Goal: Task Accomplishment & Management: Use online tool/utility

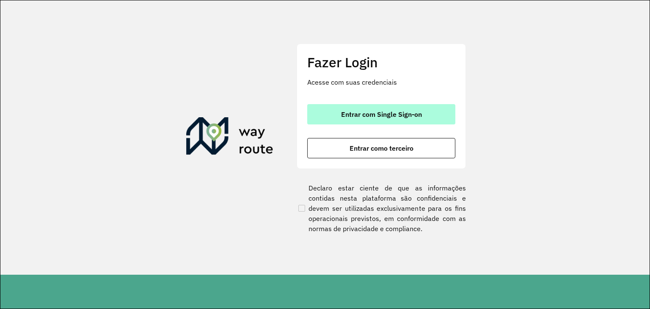
click at [320, 108] on button "Entrar com Single Sign-on" at bounding box center [381, 114] width 148 height 20
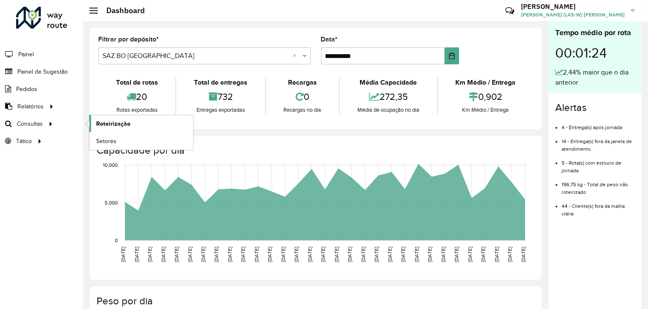
click at [103, 127] on link "Roteirização" at bounding box center [141, 123] width 104 height 17
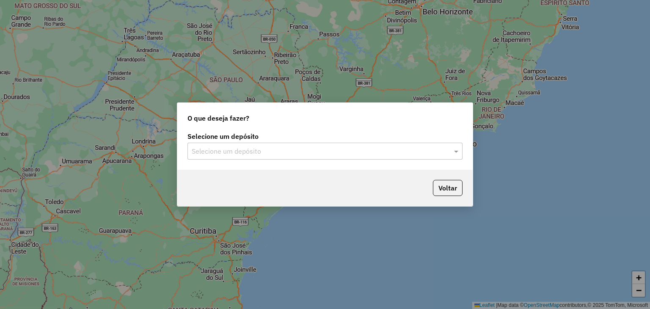
click at [278, 154] on input "text" at bounding box center [317, 152] width 250 height 10
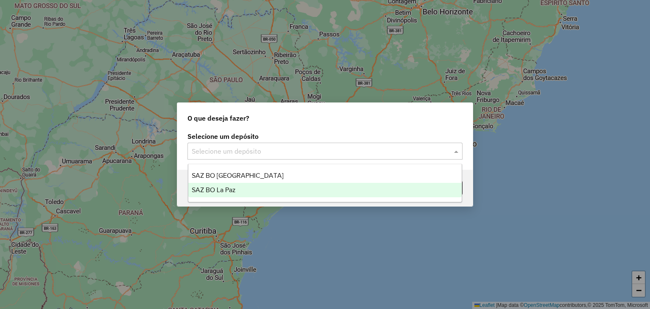
click at [251, 186] on div "SAZ BO La Paz" at bounding box center [325, 190] width 274 height 14
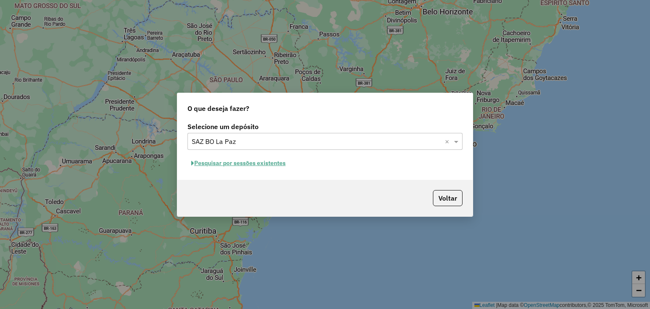
click at [246, 163] on button "Pesquisar por sessões existentes" at bounding box center [239, 163] width 102 height 13
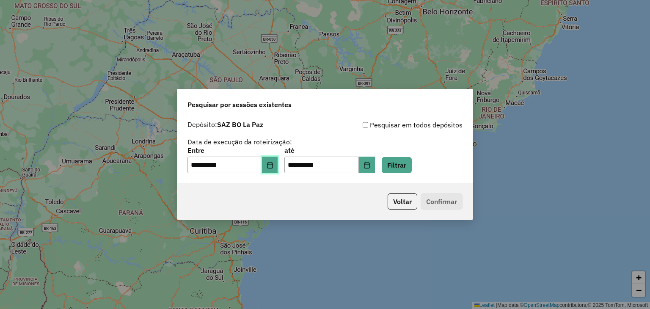
click at [274, 166] on icon "Choose Date" at bounding box center [270, 165] width 7 height 7
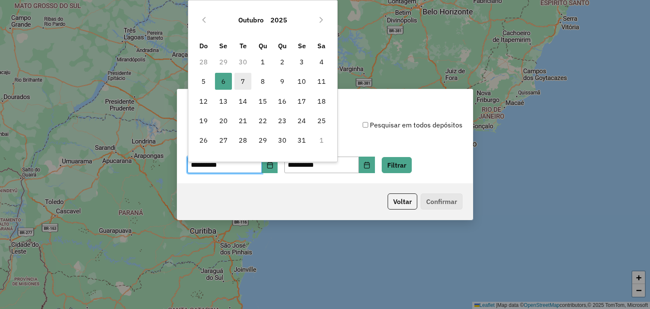
click at [241, 84] on span "7" at bounding box center [243, 81] width 17 height 17
type input "**********"
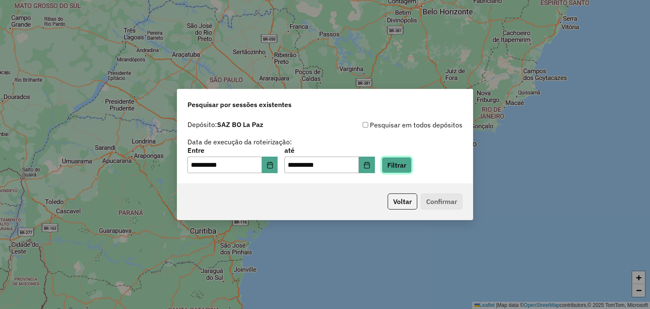
click at [407, 169] on button "Filtrar" at bounding box center [397, 165] width 30 height 16
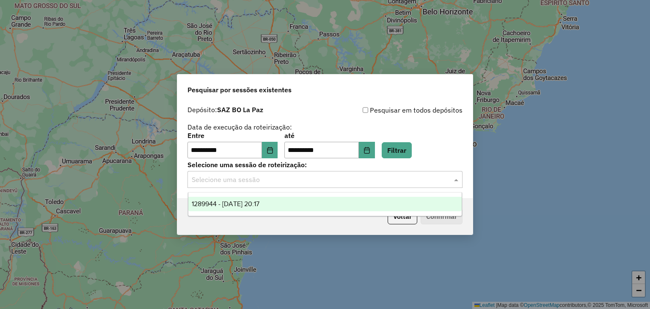
click at [249, 180] on input "text" at bounding box center [317, 180] width 250 height 10
click at [241, 203] on span "1289944 - 07/10/2025 20:17" at bounding box center [226, 203] width 68 height 7
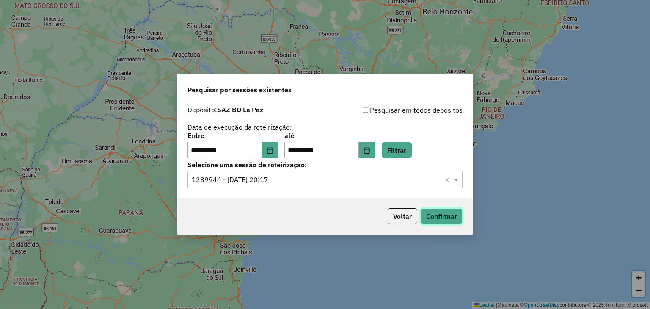
click at [435, 213] on button "Confirmar" at bounding box center [442, 216] width 42 height 16
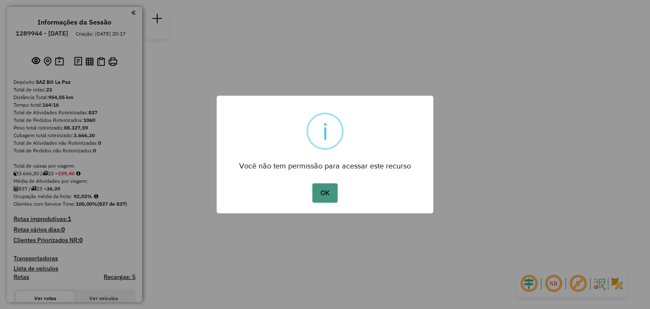
click at [333, 191] on button "OK" at bounding box center [325, 192] width 25 height 19
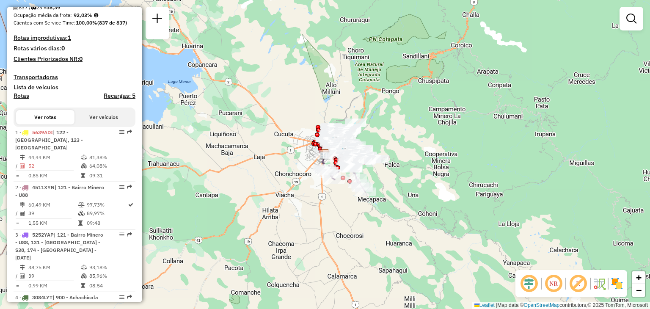
scroll to position [184, 0]
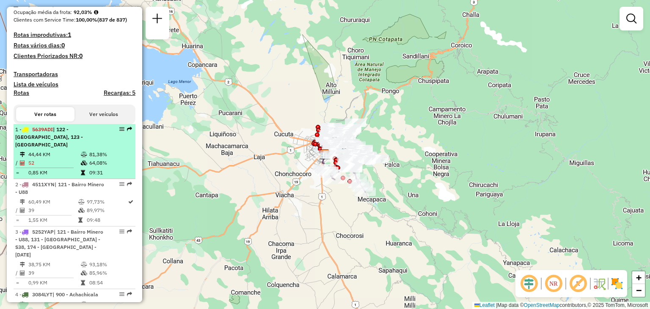
click at [85, 158] on td at bounding box center [84, 154] width 8 height 8
select select "**********"
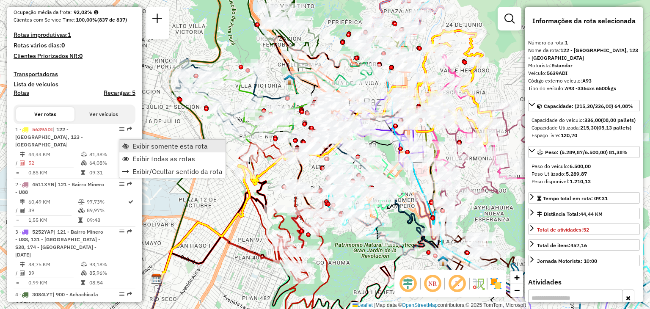
click at [143, 144] on span "Exibir somente esta rota" at bounding box center [170, 146] width 75 height 7
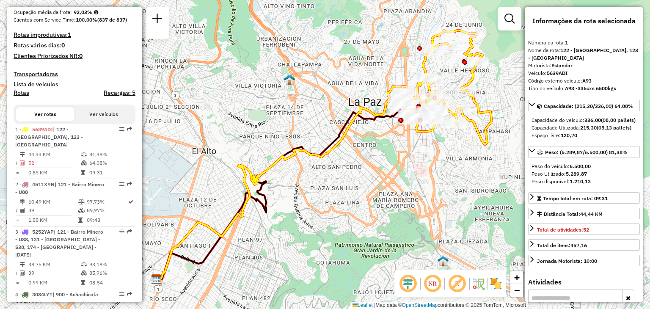
drag, startPoint x: 290, startPoint y: 125, endPoint x: 253, endPoint y: 134, distance: 37.5
click at [253, 134] on div "Janela de atendimento Grade de atendimento Capacidade Transportadoras Veículos …" at bounding box center [325, 154] width 650 height 309
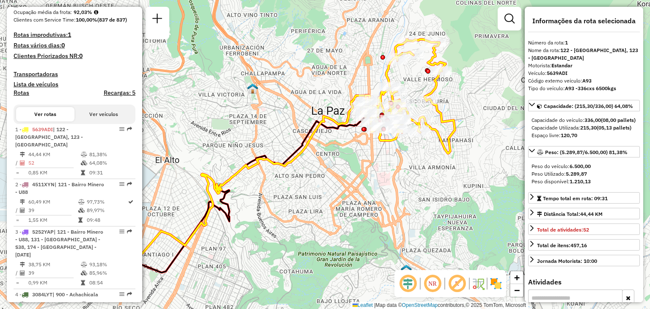
click at [468, 107] on div "Janela de atendimento Grade de atendimento Capacidade Transportadoras Veículos …" at bounding box center [325, 154] width 650 height 309
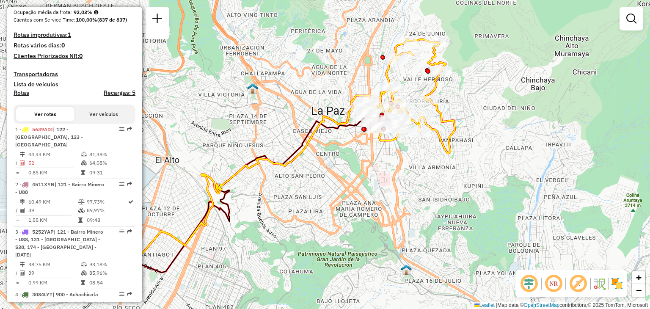
click at [468, 107] on div "Janela de atendimento Grade de atendimento Capacidade Transportadoras Veículos …" at bounding box center [325, 154] width 650 height 309
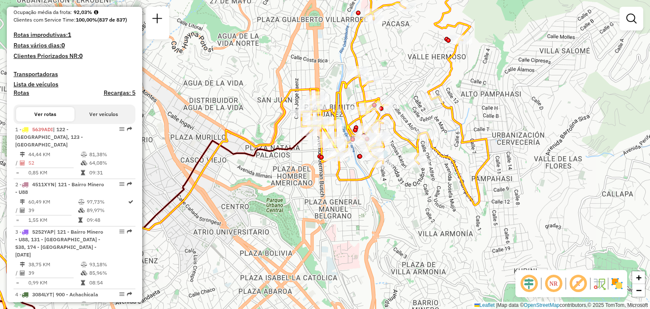
drag, startPoint x: 373, startPoint y: 101, endPoint x: 420, endPoint y: 111, distance: 48.8
click at [420, 111] on div "Janela de atendimento Grade de atendimento Capacidade Transportadoras Veículos …" at bounding box center [325, 154] width 650 height 309
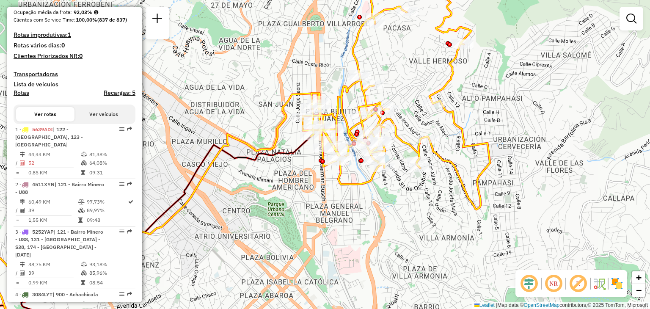
click at [398, 156] on div "Janela de atendimento Grade de atendimento Capacidade Transportadoras Veículos …" at bounding box center [325, 154] width 650 height 309
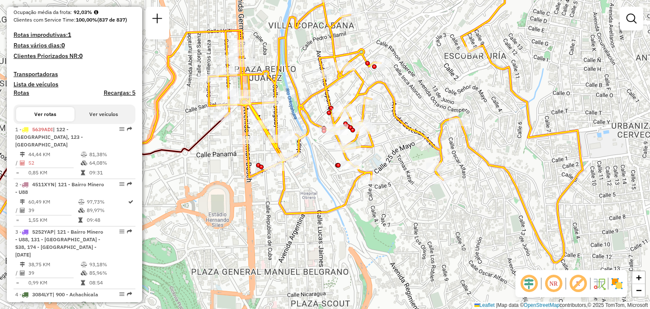
click at [392, 191] on div "Janela de atendimento Grade de atendimento Capacidade Transportadoras Veículos …" at bounding box center [325, 154] width 650 height 309
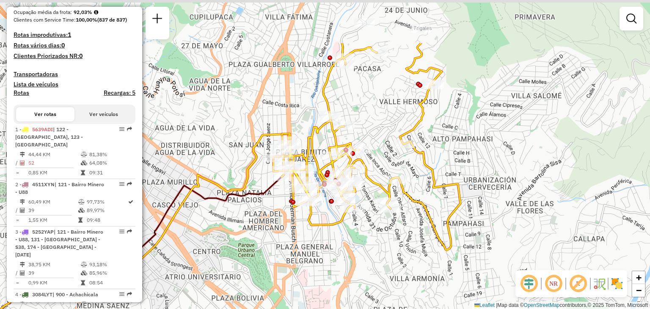
drag, startPoint x: 396, startPoint y: 59, endPoint x: 367, endPoint y: 161, distance: 106.4
click at [367, 161] on div "Janela de atendimento Grade de atendimento Capacidade Transportadoras Veículos …" at bounding box center [325, 154] width 650 height 309
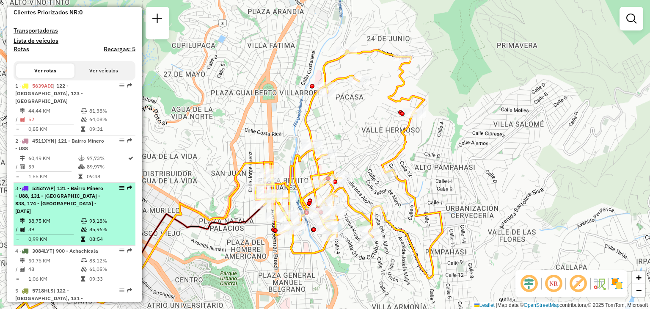
scroll to position [227, 0]
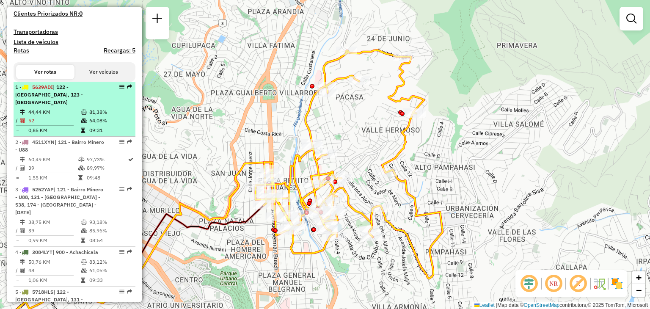
click at [83, 123] on icon at bounding box center [84, 120] width 6 height 5
select select "**********"
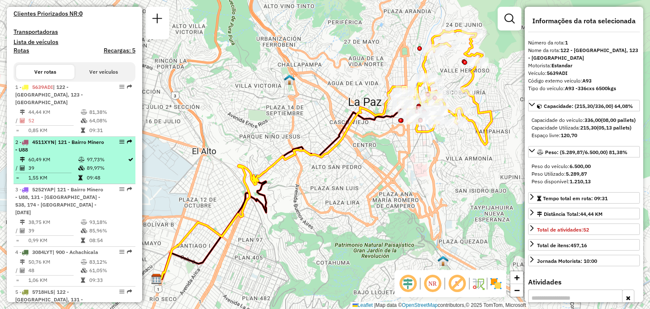
click at [64, 161] on li "2 - 4511XYN | 121 - Bairro Minero - U88 60,49 KM 97,73% / 39 89,97% = 1,55 KM 0…" at bounding box center [75, 160] width 122 height 47
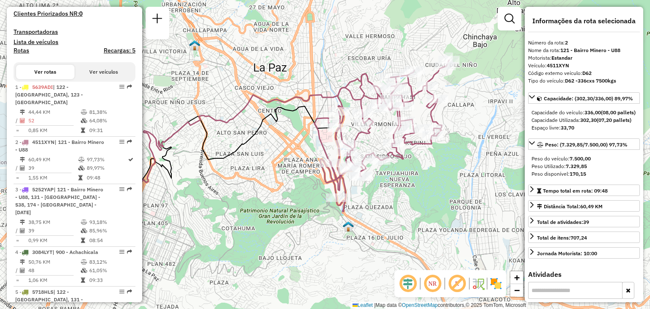
drag, startPoint x: 306, startPoint y: 163, endPoint x: 237, endPoint y: 161, distance: 69.1
click at [237, 161] on div "Janela de atendimento Grade de atendimento Capacidade Transportadoras Veículos …" at bounding box center [325, 154] width 650 height 309
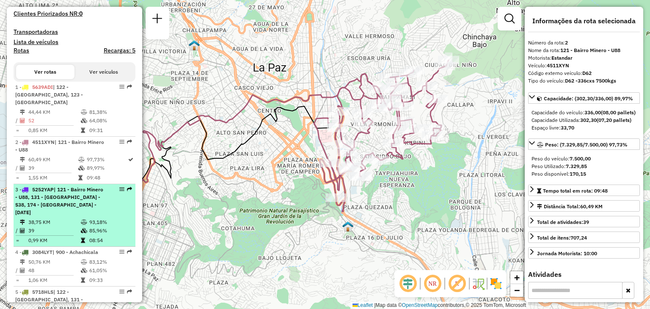
click at [91, 202] on span "| 121 - Bairro Minero - U88, 131 - Agua de la vida Norte - S38, 174 - Casca vie…" at bounding box center [59, 200] width 88 height 29
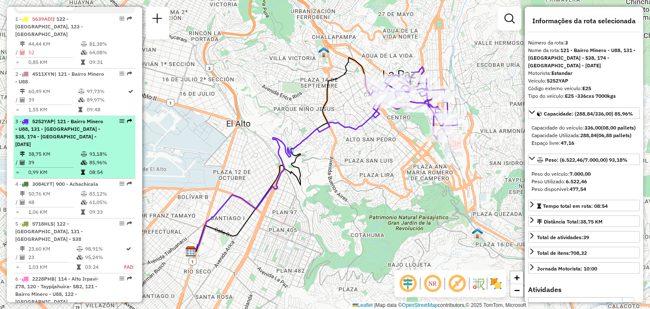
scroll to position [296, 0]
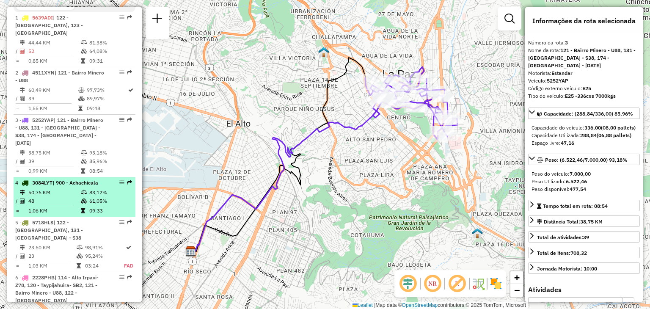
click at [71, 215] on td "1,06 KM" at bounding box center [54, 211] width 53 height 8
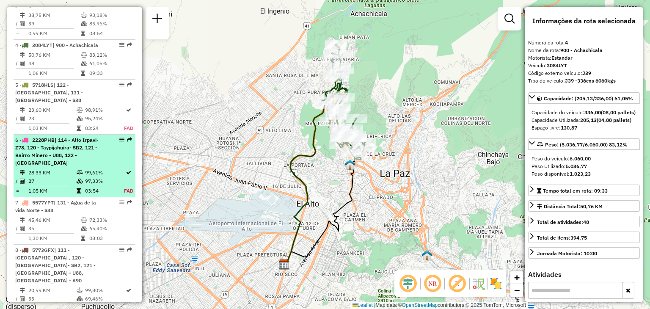
scroll to position [434, 0]
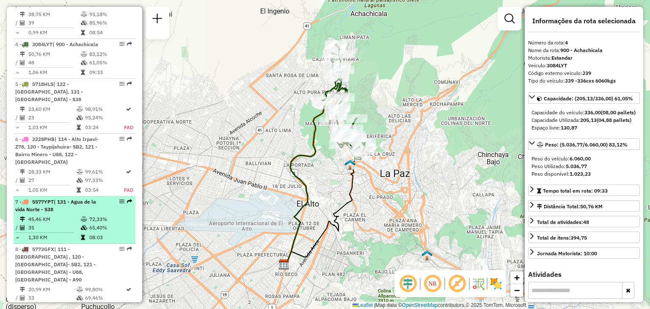
click at [75, 232] on td "35" at bounding box center [54, 228] width 53 height 8
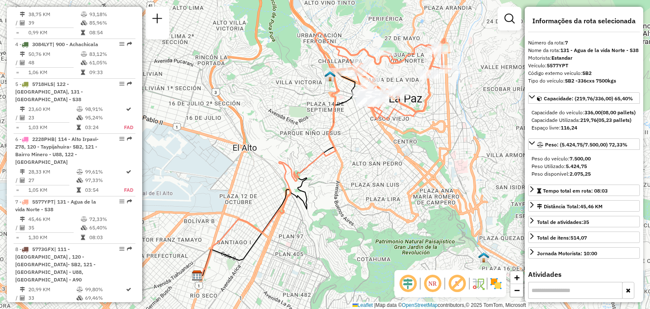
click at [411, 75] on div "Janela de atendimento Grade de atendimento Capacidade Transportadoras Veículos …" at bounding box center [325, 154] width 650 height 309
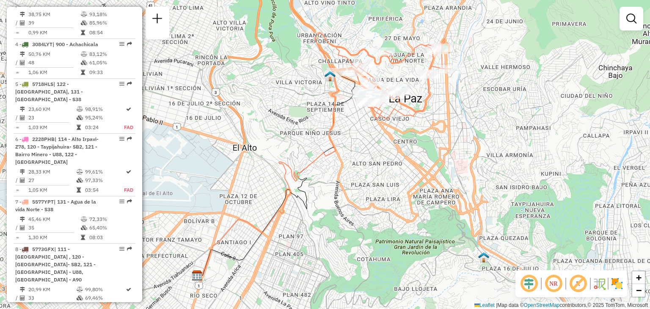
click at [411, 75] on div "Janela de atendimento Grade de atendimento Capacidade Transportadoras Veículos …" at bounding box center [325, 154] width 650 height 309
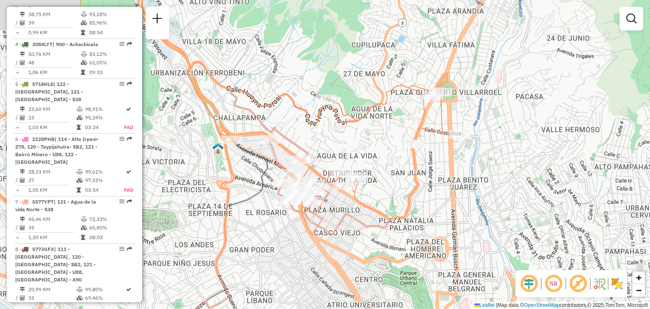
drag, startPoint x: 405, startPoint y: 77, endPoint x: 376, endPoint y: 147, distance: 76.3
click at [376, 147] on div "Janela de atendimento Grade de atendimento Capacidade Transportadoras Veículos …" at bounding box center [325, 154] width 650 height 309
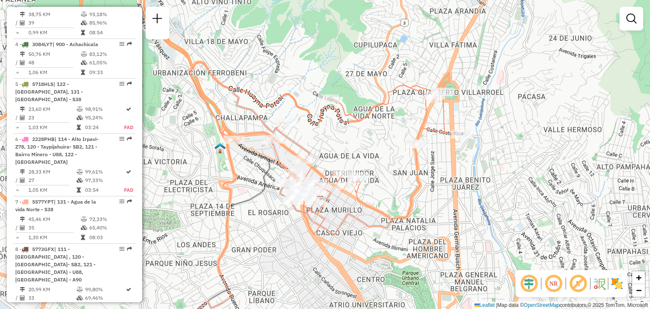
click at [325, 137] on div "Janela de atendimento Grade de atendimento Capacidade Transportadoras Veículos …" at bounding box center [325, 154] width 650 height 309
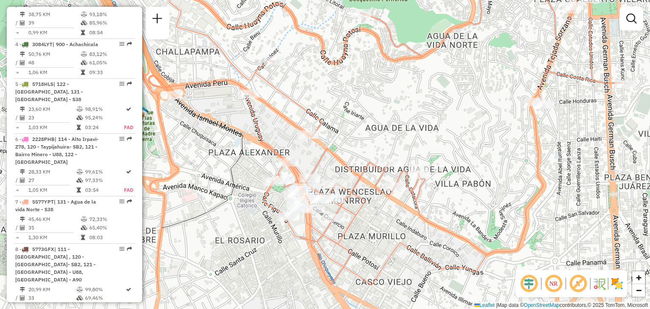
drag, startPoint x: 319, startPoint y: 163, endPoint x: 347, endPoint y: 117, distance: 54.0
click at [347, 117] on div "Janela de atendimento Grade de atendimento Capacidade Transportadoras Veículos …" at bounding box center [325, 154] width 650 height 309
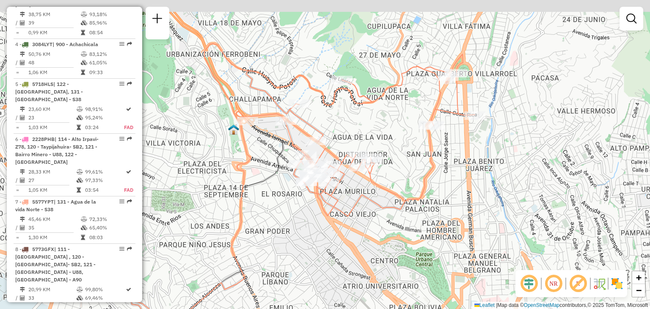
drag, startPoint x: 384, startPoint y: 103, endPoint x: 368, endPoint y: 124, distance: 26.0
click at [368, 124] on div "Janela de atendimento Grade de atendimento Capacidade Transportadoras Veículos …" at bounding box center [325, 154] width 650 height 309
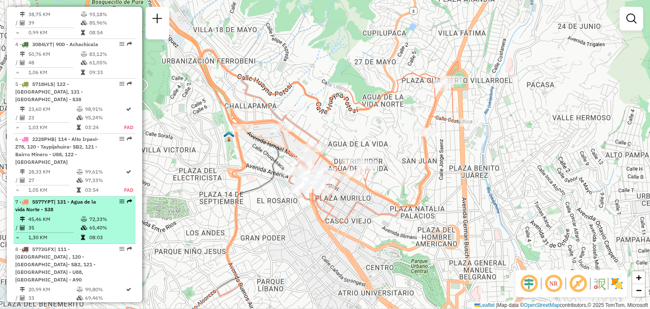
click at [100, 221] on li "7 - 5577YPT | 131 - Agua de la vida Norte - S38 45,46 KM 72,33% / 35 65,40% = 1…" at bounding box center [75, 219] width 122 height 47
select select "**********"
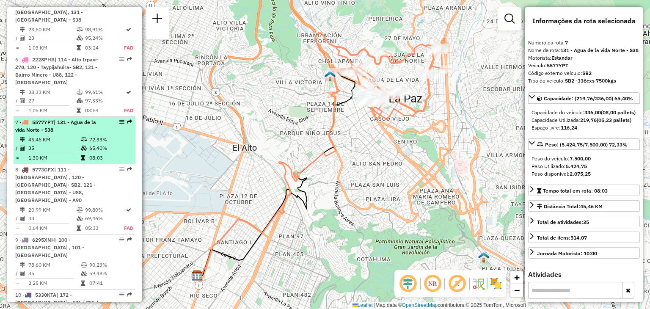
scroll to position [514, 0]
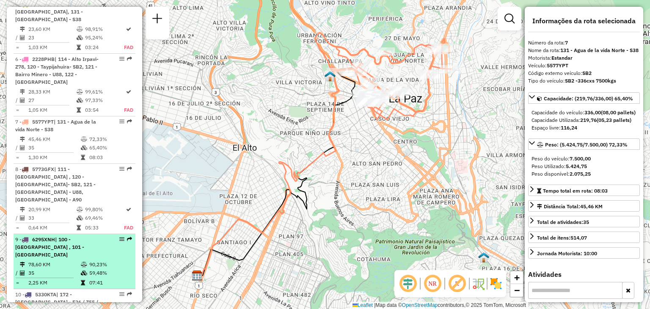
click at [67, 260] on td "78,60 KM" at bounding box center [54, 264] width 53 height 8
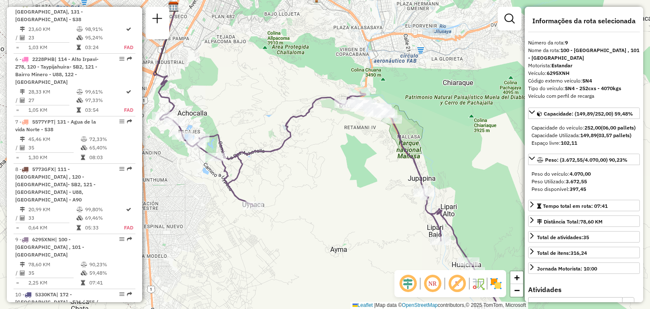
drag, startPoint x: 309, startPoint y: 182, endPoint x: 314, endPoint y: 145, distance: 36.8
click at [314, 145] on div "Janela de atendimento Grade de atendimento Capacidade Transportadoras Veículos …" at bounding box center [325, 154] width 650 height 309
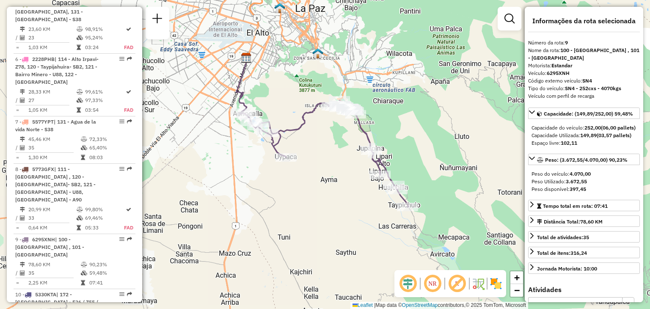
click at [314, 145] on div "Janela de atendimento Grade de atendimento Capacidade Transportadoras Veículos …" at bounding box center [325, 154] width 650 height 309
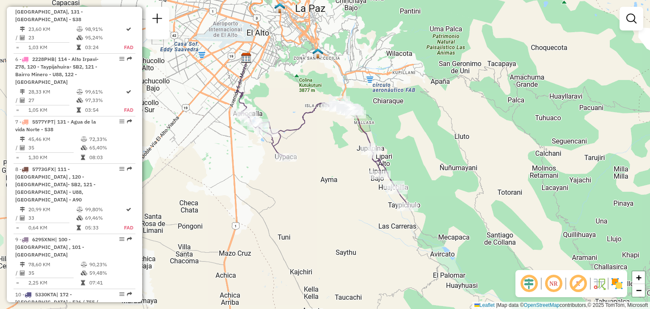
click at [314, 145] on div "Janela de atendimento Grade de atendimento Capacidade Transportadoras Veículos …" at bounding box center [325, 154] width 650 height 309
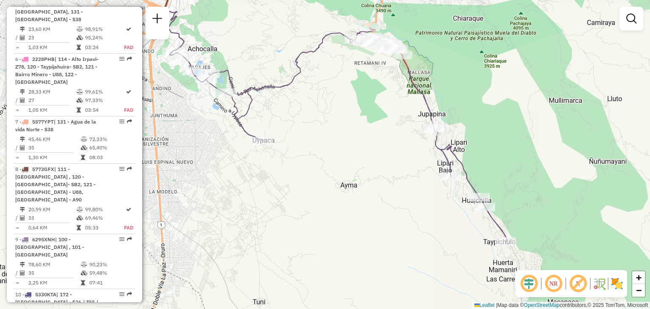
drag, startPoint x: 339, startPoint y: 141, endPoint x: 343, endPoint y: 113, distance: 28.3
click at [343, 113] on div "Janela de atendimento Grade de atendimento Capacidade Transportadoras Veículos …" at bounding box center [325, 154] width 650 height 309
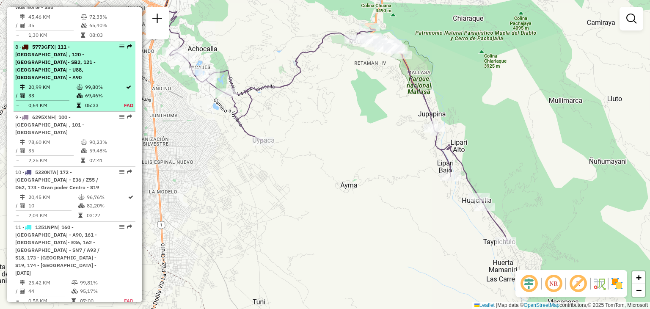
scroll to position [638, 0]
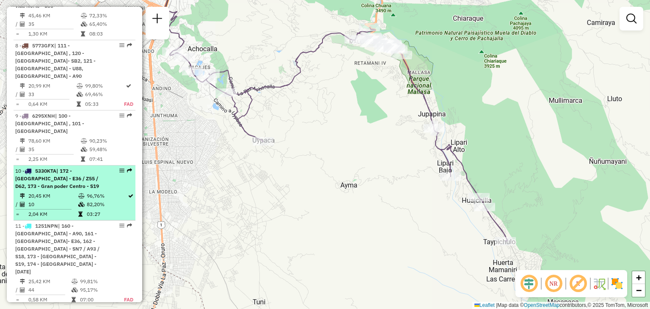
click at [67, 200] on td "10" at bounding box center [53, 204] width 50 height 8
select select "**********"
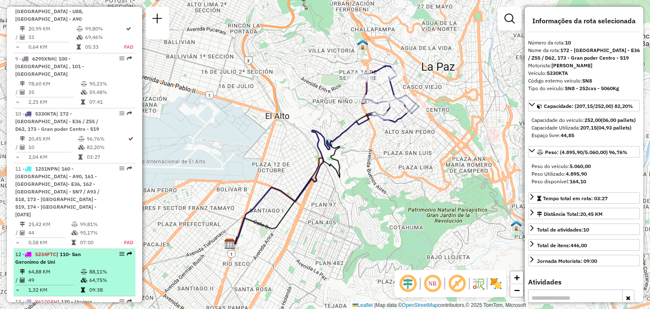
scroll to position [696, 0]
click at [58, 250] on div "12 - 5234FTC | 110- San Geronimo de Uni" at bounding box center [60, 257] width 90 height 15
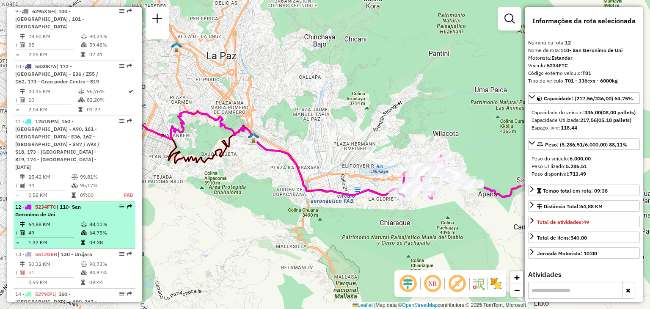
scroll to position [743, 0]
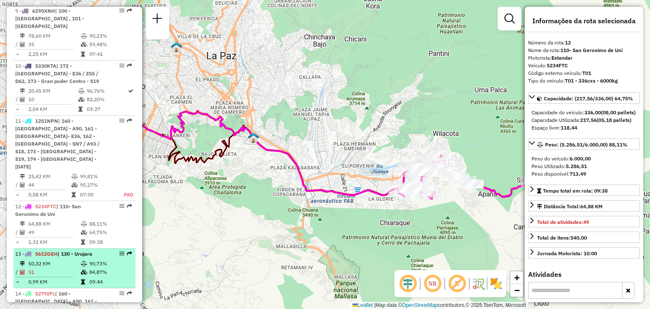
click at [51, 268] on td "51" at bounding box center [54, 272] width 53 height 8
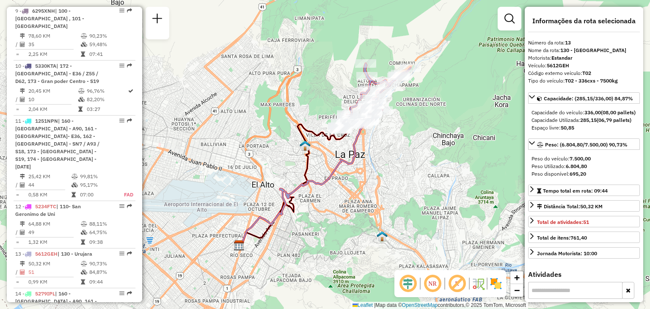
click at [308, 97] on div "Janela de atendimento Grade de atendimento Capacidade Transportadoras Veículos …" at bounding box center [325, 154] width 650 height 309
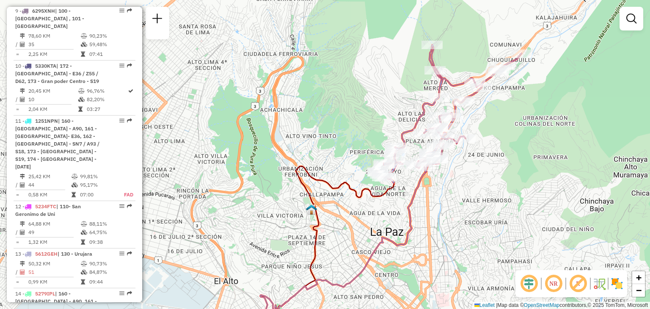
drag, startPoint x: 302, startPoint y: 116, endPoint x: 307, endPoint y: 133, distance: 17.7
click at [307, 133] on div "Janela de atendimento Grade de atendimento Capacidade Transportadoras Veículos …" at bounding box center [325, 154] width 650 height 309
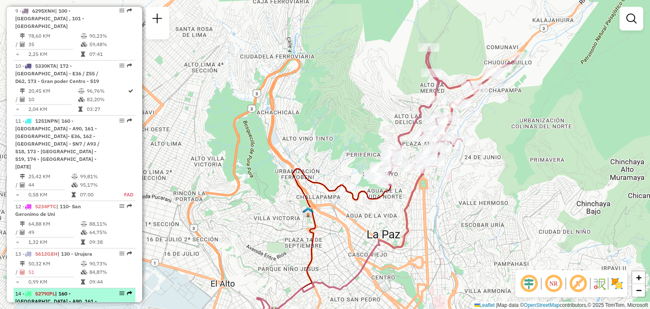
select select "**********"
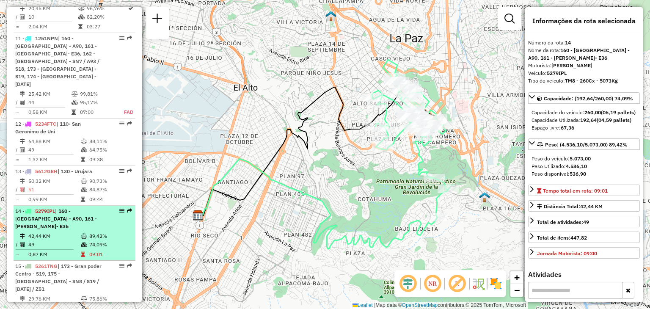
scroll to position [826, 0]
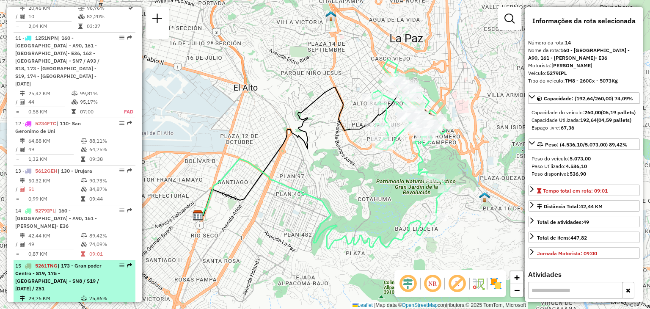
click at [66, 294] on td "29,76 KM" at bounding box center [54, 298] width 53 height 8
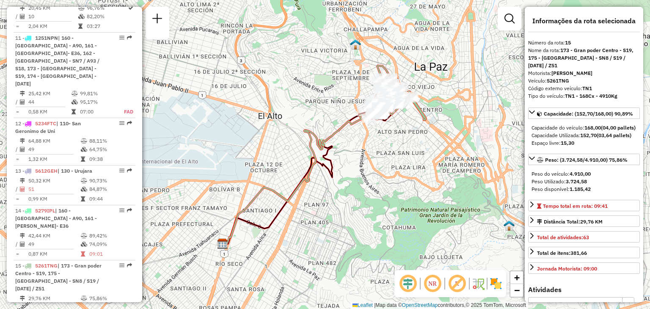
click at [349, 89] on div "Janela de atendimento Grade de atendimento Capacidade Transportadoras Veículos …" at bounding box center [325, 154] width 650 height 309
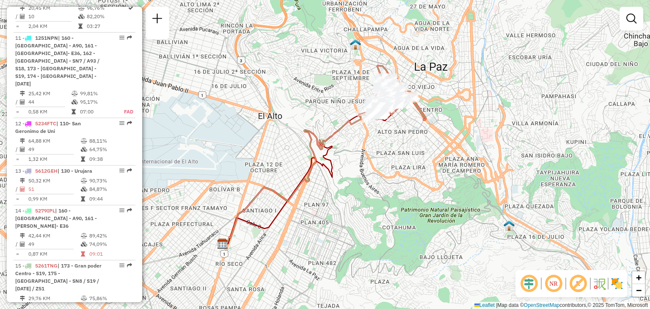
click at [349, 89] on div "Janela de atendimento Grade de atendimento Capacidade Transportadoras Veículos …" at bounding box center [325, 154] width 650 height 309
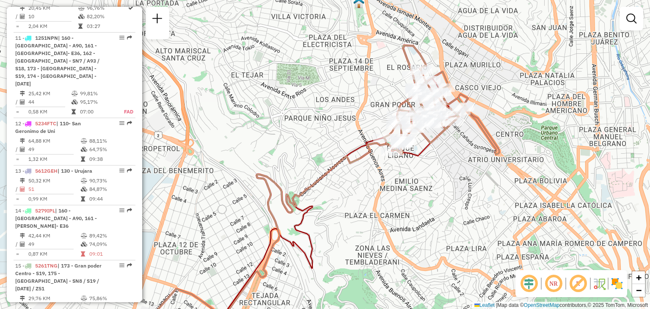
drag, startPoint x: 386, startPoint y: 89, endPoint x: 363, endPoint y: 103, distance: 27.0
click at [363, 103] on div "Janela de atendimento Grade de atendimento Capacidade Transportadoras Veículos …" at bounding box center [325, 154] width 650 height 309
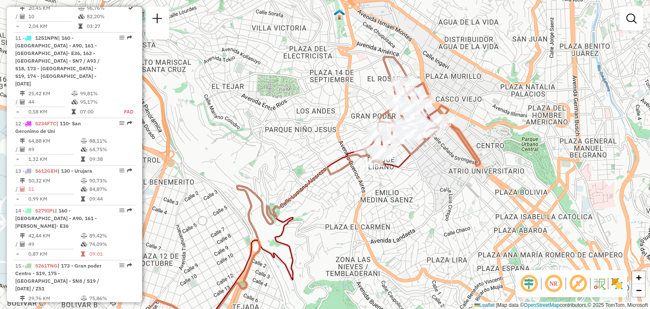
click at [363, 103] on div "Janela de atendimento Grade de atendimento Capacidade Transportadoras Veículos …" at bounding box center [325, 154] width 650 height 309
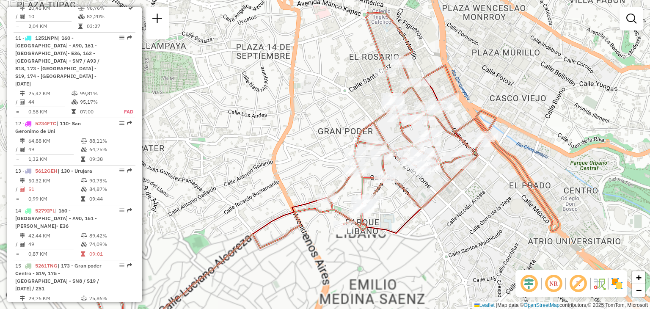
drag, startPoint x: 373, startPoint y: 112, endPoint x: 324, endPoint y: 113, distance: 48.7
click at [324, 113] on div "Janela de atendimento Grade de atendimento Capacidade Transportadoras Veículos …" at bounding box center [325, 154] width 650 height 309
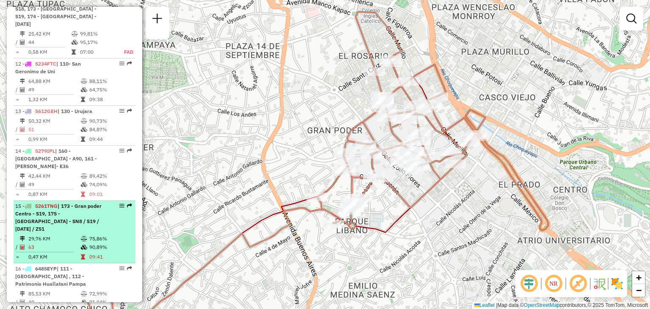
scroll to position [886, 0]
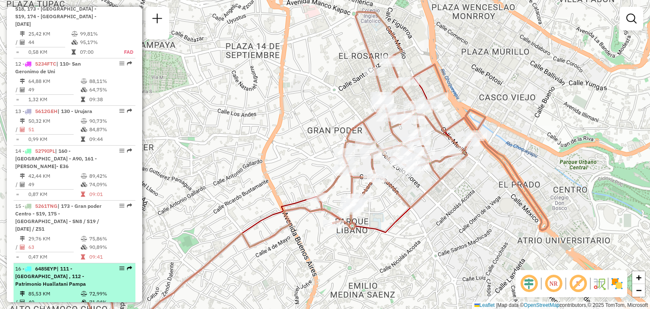
click at [74, 266] on span "| 111 - San Miguel , 112 - Patrimonio Huallatani Pampa" at bounding box center [50, 277] width 71 height 22
select select "**********"
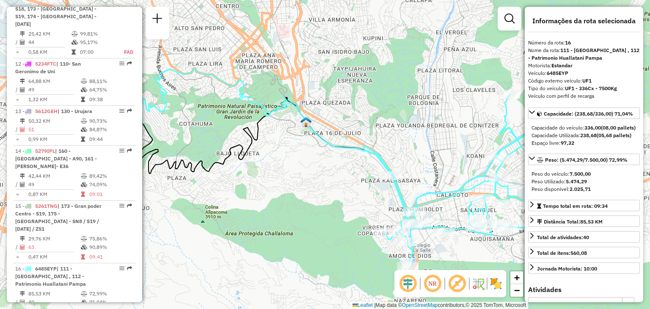
drag, startPoint x: 281, startPoint y: 206, endPoint x: 216, endPoint y: 182, distance: 69.5
click at [216, 182] on div "Janela de atendimento Grade de atendimento Capacidade Transportadoras Veículos …" at bounding box center [325, 154] width 650 height 309
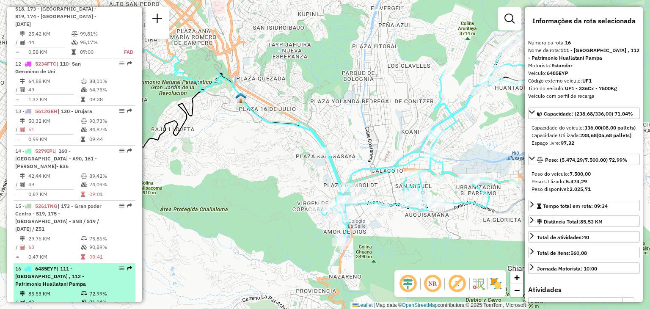
click at [48, 290] on td "85,53 KM" at bounding box center [54, 294] width 53 height 8
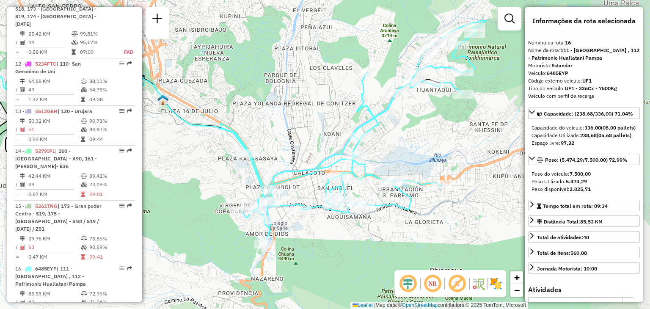
drag, startPoint x: 312, startPoint y: 191, endPoint x: 164, endPoint y: 170, distance: 148.8
click at [164, 170] on div "Janela de atendimento Grade de atendimento Capacidade Transportadoras Veículos …" at bounding box center [325, 154] width 650 height 309
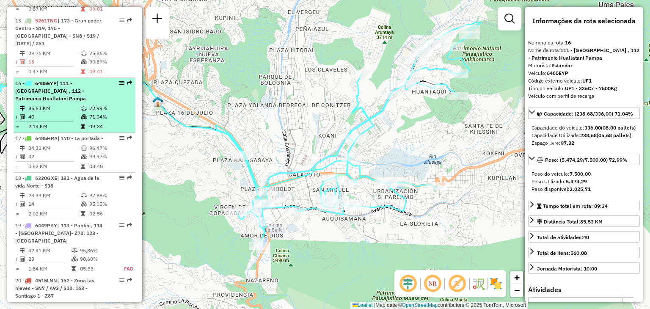
scroll to position [1077, 0]
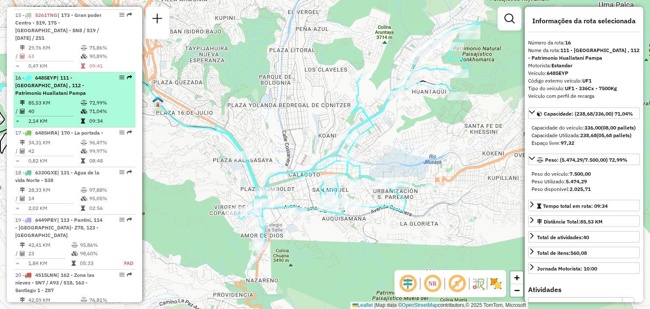
click at [86, 304] on td at bounding box center [84, 308] width 8 height 8
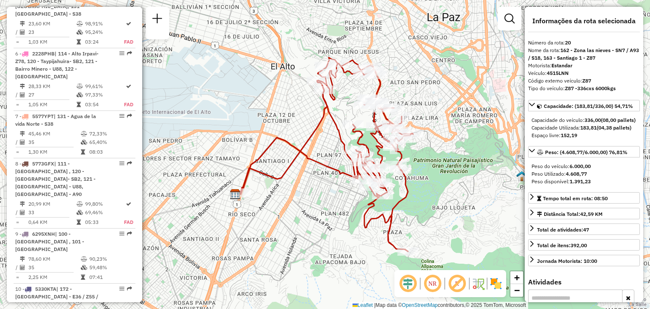
scroll to position [521, 0]
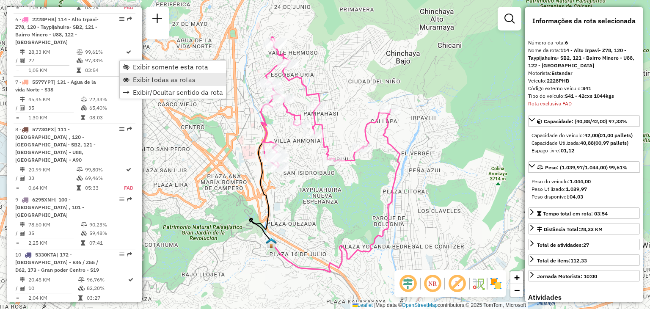
click at [147, 77] on span "Exibir todas as rotas" at bounding box center [164, 79] width 63 height 7
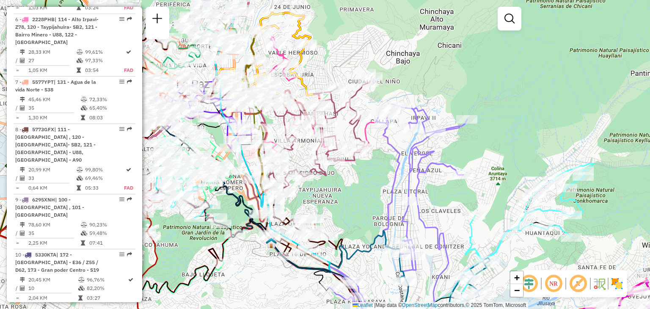
scroll to position [569, 0]
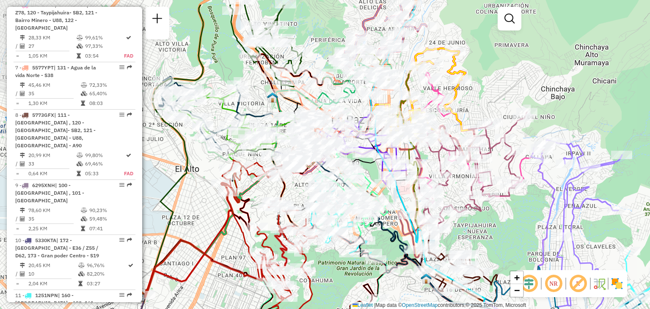
drag, startPoint x: 198, startPoint y: 75, endPoint x: 355, endPoint y: 111, distance: 161.2
click at [355, 111] on div "Janela de atendimento Grade de atendimento Capacidade Transportadoras Veículos …" at bounding box center [325, 154] width 650 height 309
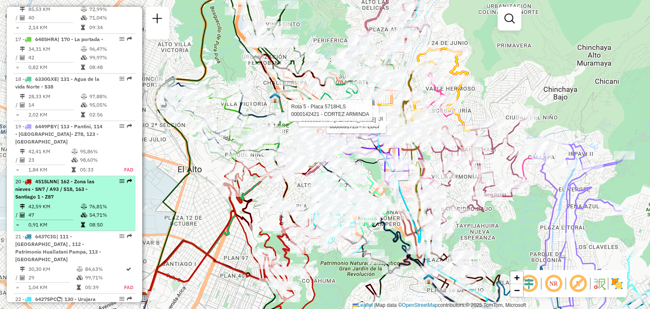
scroll to position [1208, 0]
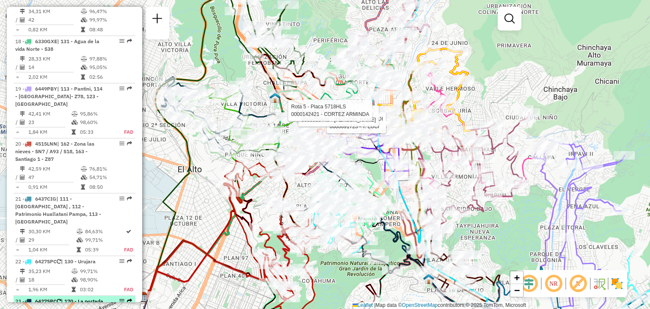
click at [50, 298] on div "23 - 6427SPC | 170 - La portada -" at bounding box center [60, 305] width 90 height 15
select select "**********"
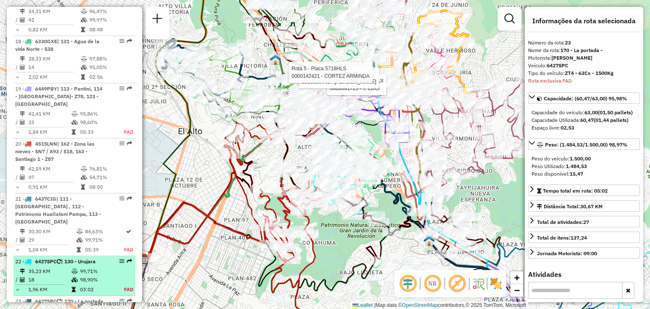
drag, startPoint x: 119, startPoint y: 209, endPoint x: 119, endPoint y: 204, distance: 4.7
click at [119, 258] on div "22 - 6427SPC | 130 - Urujara" at bounding box center [74, 262] width 119 height 8
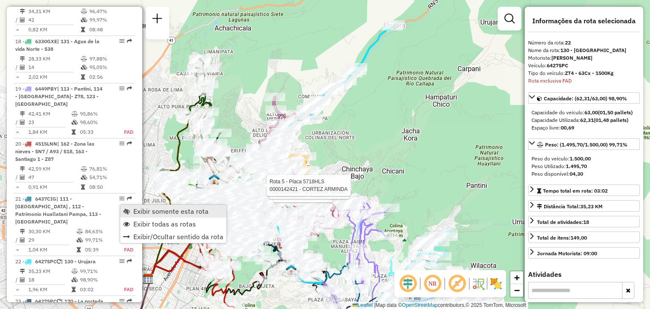
click at [132, 216] on link "Exibir somente esta rota" at bounding box center [173, 211] width 106 height 13
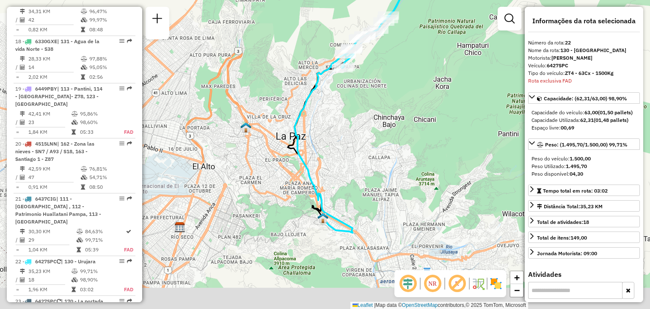
drag, startPoint x: 249, startPoint y: 177, endPoint x: 281, endPoint y: 125, distance: 60.4
click at [281, 125] on div "Janela de atendimento Grade de atendimento Capacidade Transportadoras Veículos …" at bounding box center [325, 154] width 650 height 309
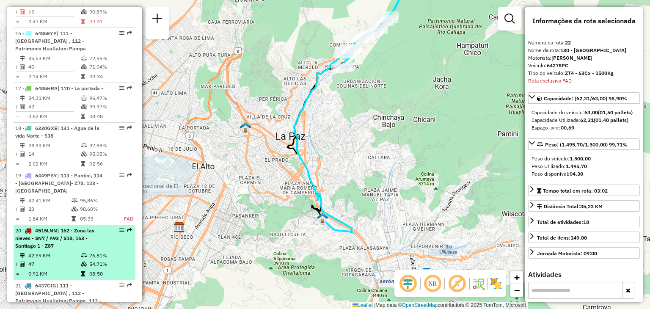
scroll to position [1120, 0]
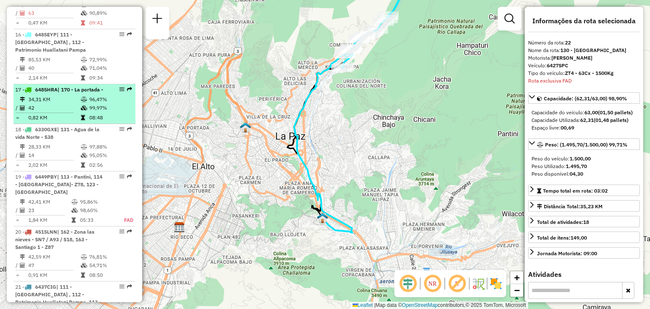
click at [75, 84] on li "17 - 6485HRA | 170 - La portada - 34,31 KM 96,47% / 42 99,97% = 0,82 KM 08:48" at bounding box center [75, 104] width 122 height 40
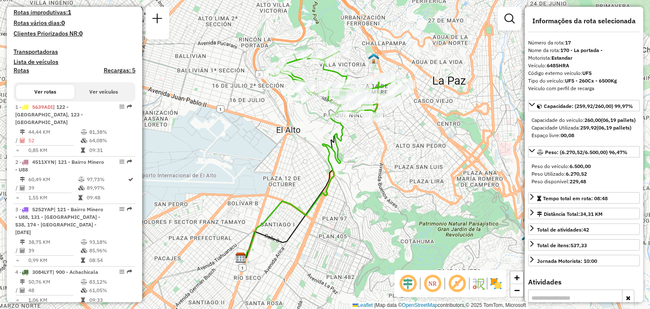
scroll to position [254, 0]
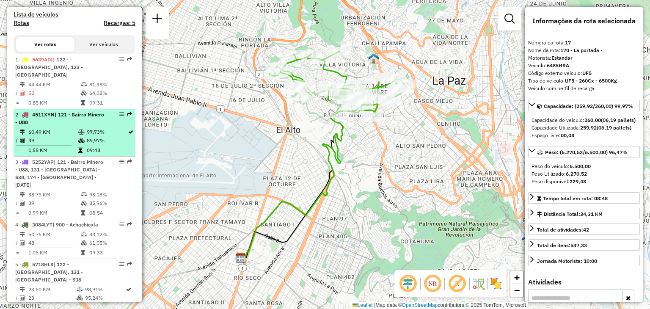
click at [49, 136] on td "60,49 KM" at bounding box center [53, 132] width 50 height 8
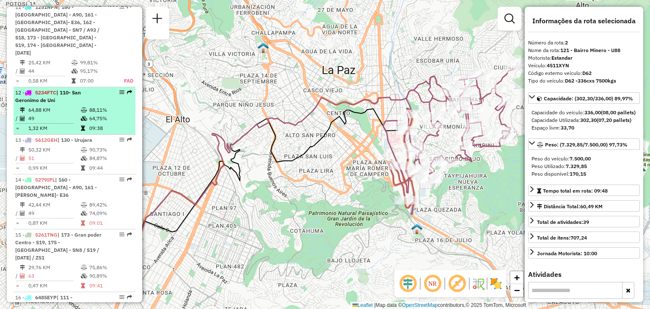
scroll to position [858, 0]
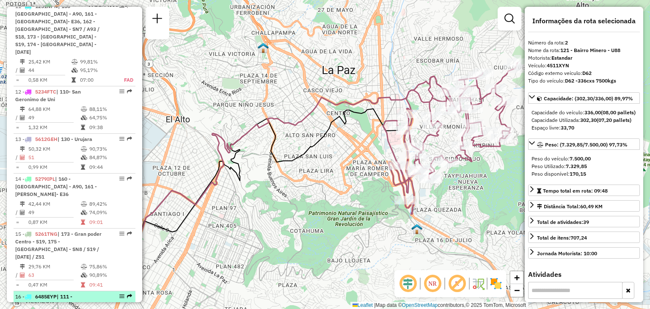
click at [50, 293] on span "| 111 - San Miguel , 112 - Patrimonio Huallatani Pampa" at bounding box center [50, 304] width 71 height 22
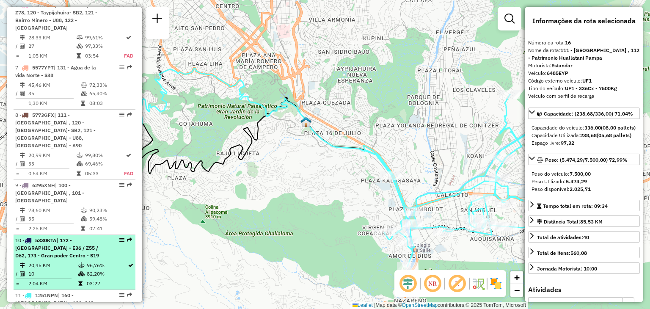
scroll to position [567, 0]
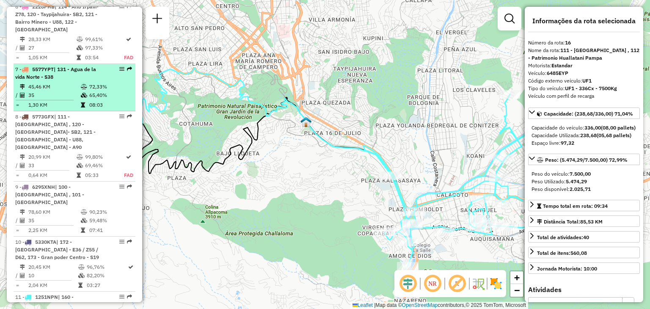
click at [54, 91] on td "45,46 KM" at bounding box center [54, 87] width 53 height 8
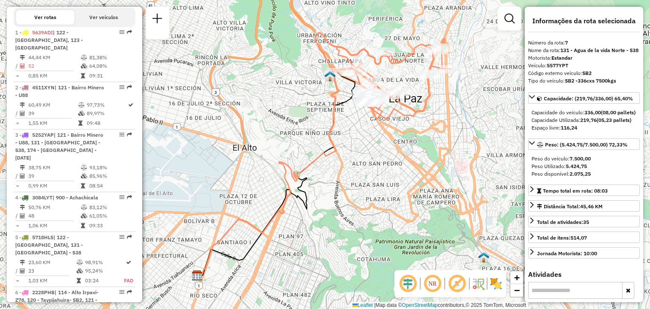
scroll to position [281, 0]
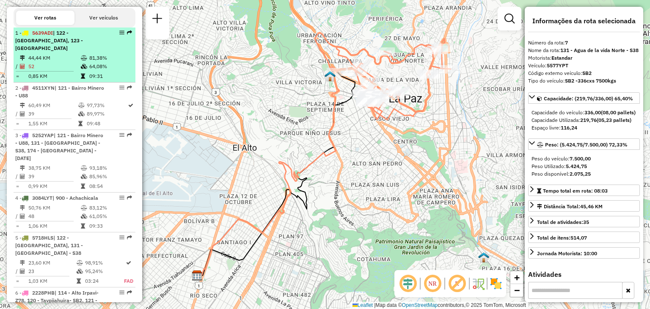
click at [66, 70] on td "52" at bounding box center [54, 66] width 53 height 8
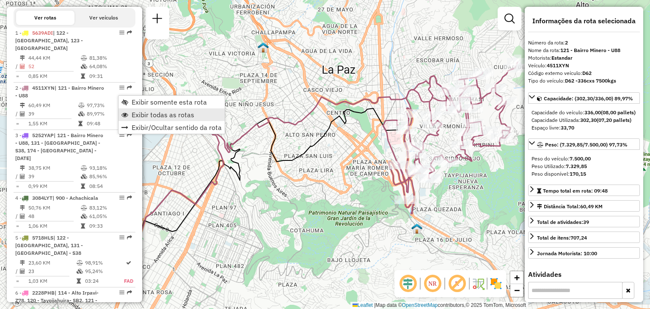
click at [146, 112] on span "Exibir todas as rotas" at bounding box center [163, 114] width 63 height 7
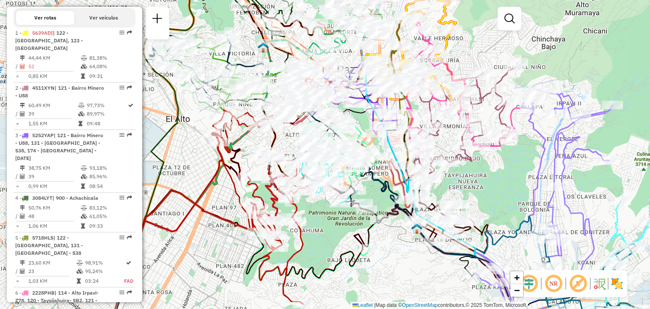
drag, startPoint x: 467, startPoint y: 61, endPoint x: 444, endPoint y: 47, distance: 27.2
click at [444, 47] on div "Janela de atendimento Grade de atendimento Capacidade Transportadoras Veículos …" at bounding box center [325, 154] width 650 height 309
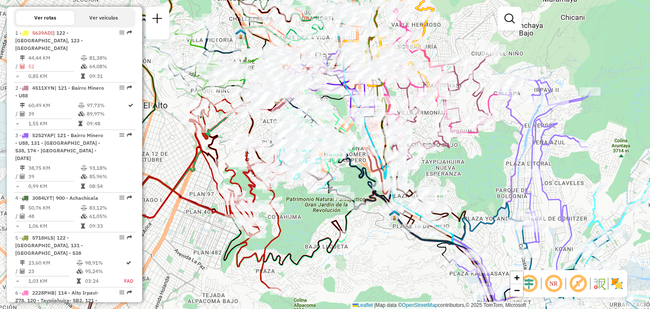
drag, startPoint x: 467, startPoint y: 163, endPoint x: 466, endPoint y: 169, distance: 6.5
click at [466, 169] on div "Janela de atendimento Grade de atendimento Capacidade Transportadoras Veículos …" at bounding box center [325, 154] width 650 height 309
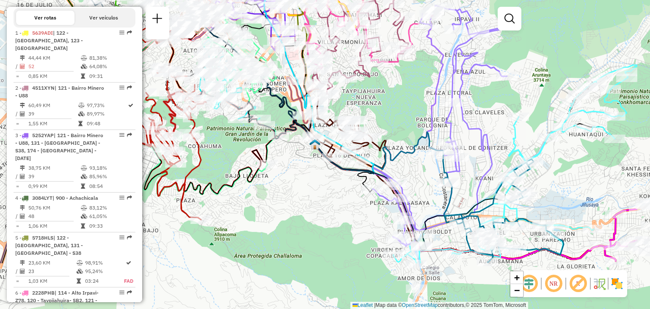
drag, startPoint x: 481, startPoint y: 181, endPoint x: 395, endPoint y: 96, distance: 121.6
click at [395, 96] on div "Janela de atendimento Grade de atendimento Capacidade Transportadoras Veículos …" at bounding box center [325, 154] width 650 height 309
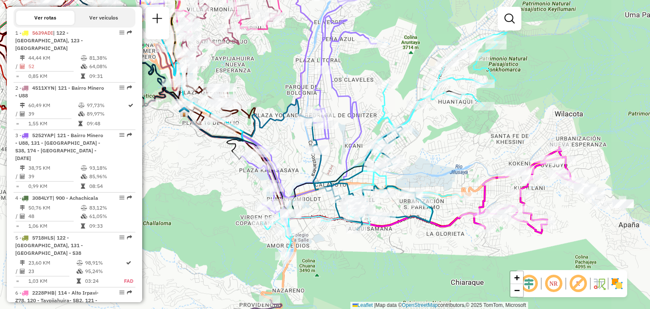
drag, startPoint x: 539, startPoint y: 166, endPoint x: 392, endPoint y: 151, distance: 147.3
click at [392, 151] on div "Janela de atendimento Grade de atendimento Capacidade Transportadoras Veículos …" at bounding box center [325, 154] width 650 height 309
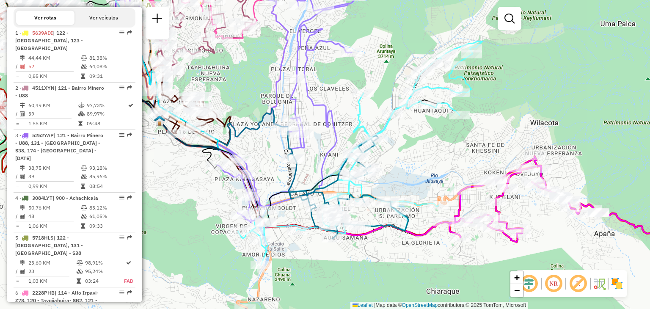
click at [434, 91] on icon at bounding box center [350, 153] width 265 height 224
select select "**********"
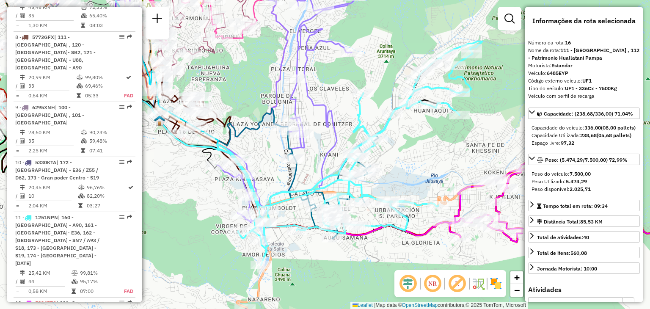
click at [434, 91] on icon at bounding box center [350, 153] width 265 height 224
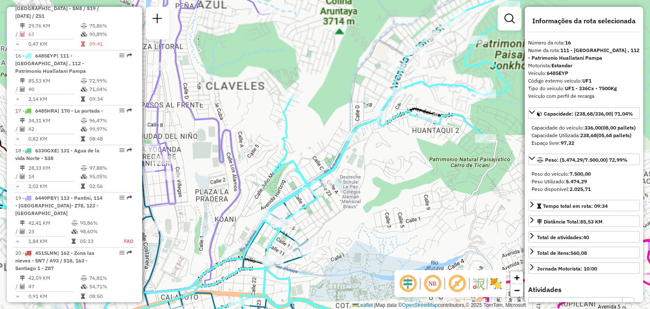
scroll to position [1095, 0]
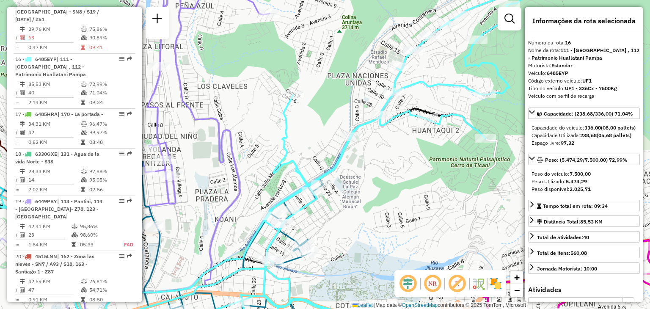
click at [415, 80] on icon at bounding box center [267, 165] width 529 height 349
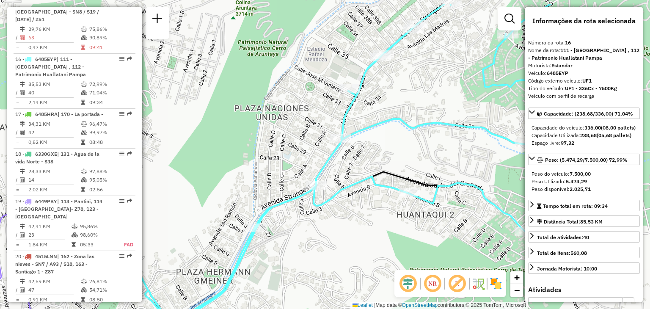
drag, startPoint x: 409, startPoint y: 51, endPoint x: 376, endPoint y: 87, distance: 48.9
click at [376, 87] on div "Janela de atendimento Grade de atendimento Capacidade Transportadoras Veículos …" at bounding box center [325, 154] width 650 height 309
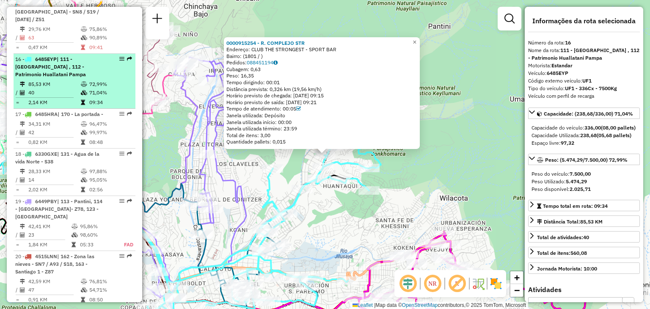
click at [62, 89] on td "40" at bounding box center [54, 93] width 53 height 8
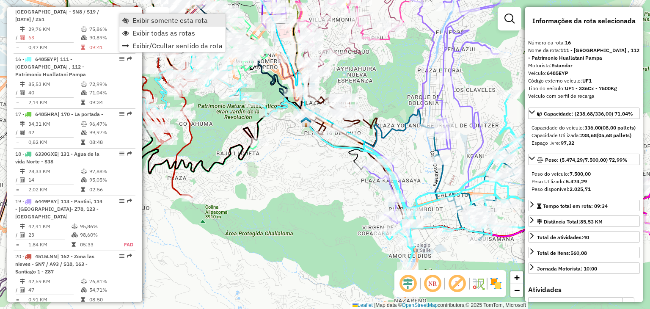
click at [145, 23] on span "Exibir somente esta rota" at bounding box center [170, 20] width 75 height 7
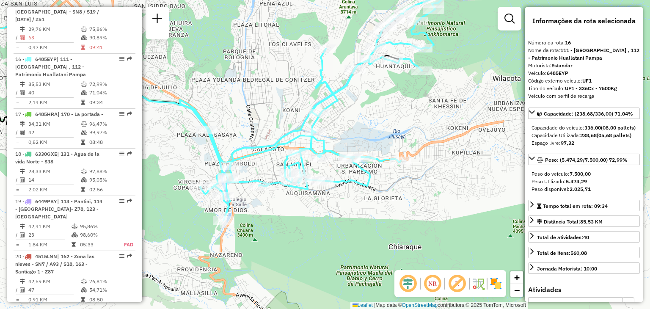
drag, startPoint x: 369, startPoint y: 130, endPoint x: 185, endPoint y: 85, distance: 189.8
click at [185, 85] on div "Janela de atendimento Grade de atendimento Capacidade Transportadoras Veículos …" at bounding box center [325, 154] width 650 height 309
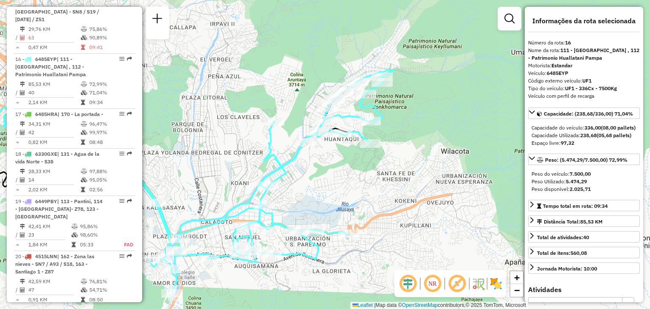
drag, startPoint x: 273, startPoint y: 100, endPoint x: 221, endPoint y: 173, distance: 89.1
click at [221, 173] on div "Janela de atendimento Grade de atendimento Capacidade Transportadoras Veículos …" at bounding box center [325, 154] width 650 height 309
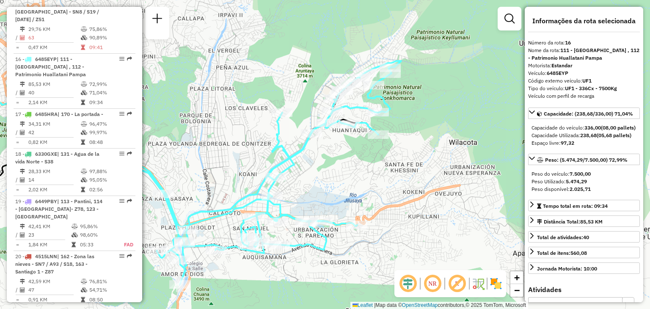
drag, startPoint x: 235, startPoint y: 170, endPoint x: 243, endPoint y: 160, distance: 12.3
click at [243, 160] on div "Janela de atendimento Grade de atendimento Capacidade Transportadoras Veículos …" at bounding box center [325, 154] width 650 height 309
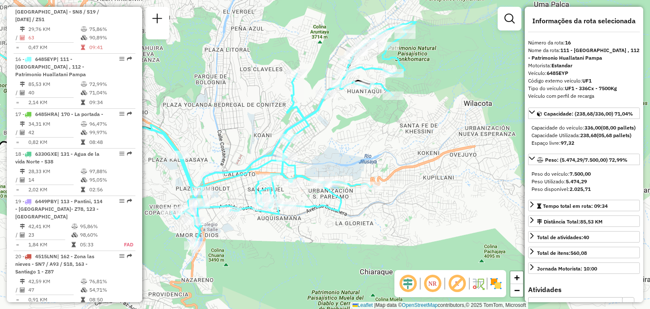
drag, startPoint x: 225, startPoint y: 232, endPoint x: 249, endPoint y: 151, distance: 84.5
click at [249, 151] on div "Janela de atendimento Grade de atendimento Capacidade Transportadoras Veículos …" at bounding box center [325, 154] width 650 height 309
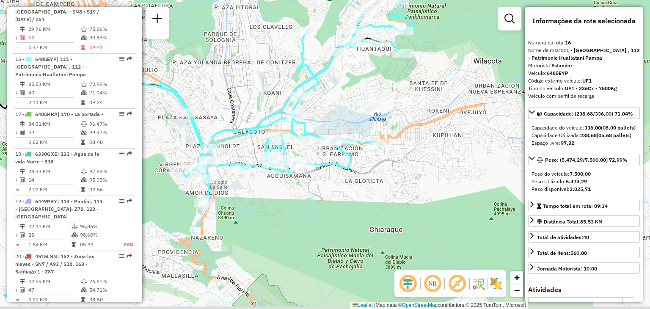
click at [270, 171] on icon at bounding box center [293, 92] width 265 height 224
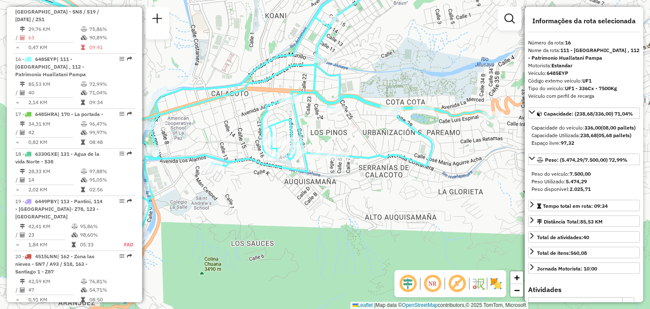
click at [249, 141] on div "Janela de atendimento Grade de atendimento Capacidade Transportadoras Veículos …" at bounding box center [325, 154] width 650 height 309
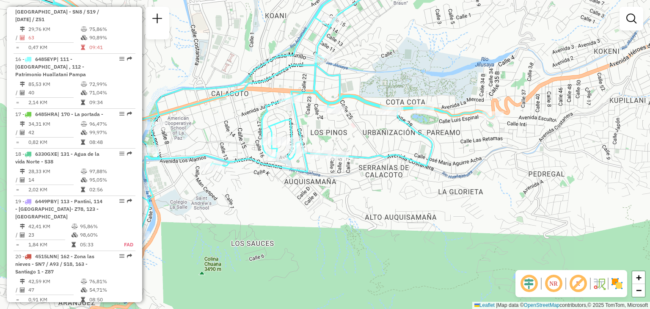
click at [249, 141] on div "Janela de atendimento Grade de atendimento Capacidade Transportadoras Veículos …" at bounding box center [325, 154] width 650 height 309
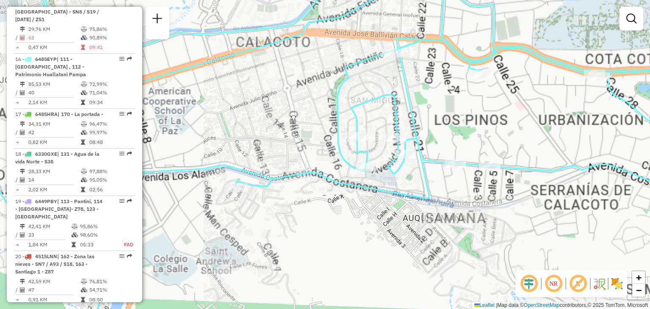
drag, startPoint x: 249, startPoint y: 141, endPoint x: 353, endPoint y: 131, distance: 104.7
click at [353, 131] on div "Janela de atendimento Grade de atendimento Capacidade Transportadoras Veículos …" at bounding box center [325, 154] width 650 height 309
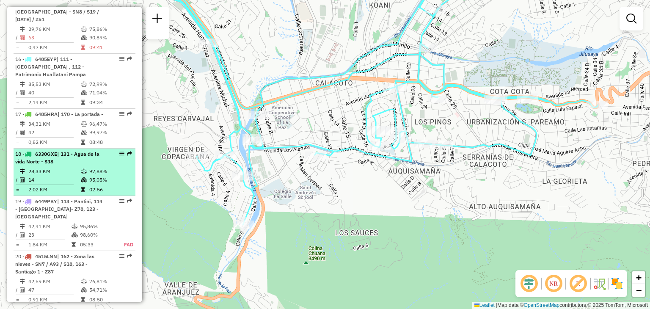
select select "**********"
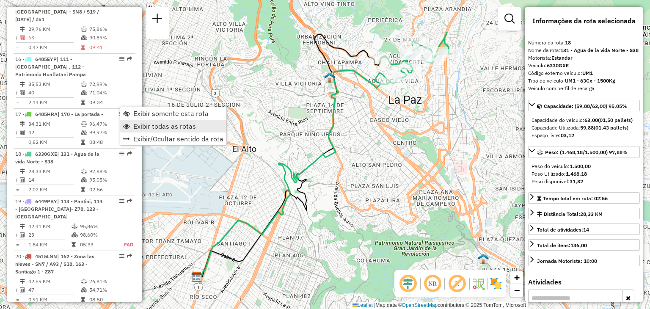
click at [173, 123] on span "Exibir todas as rotas" at bounding box center [164, 126] width 63 height 7
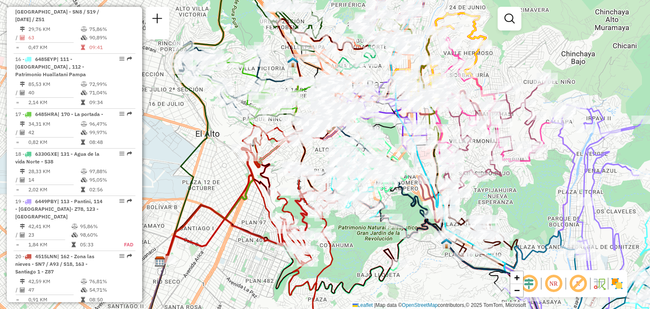
drag, startPoint x: 587, startPoint y: 219, endPoint x: 455, endPoint y: 134, distance: 157.3
click at [455, 134] on div "Janela de atendimento Grade de atendimento Capacidade Transportadoras Veículos …" at bounding box center [325, 154] width 650 height 309
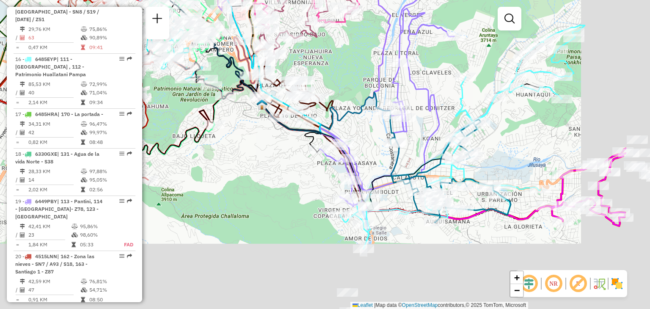
drag, startPoint x: 438, startPoint y: 207, endPoint x: 349, endPoint y: 137, distance: 113.4
click at [349, 137] on div "Janela de atendimento Grade de atendimento Capacidade Transportadoras Veículos …" at bounding box center [325, 154] width 650 height 309
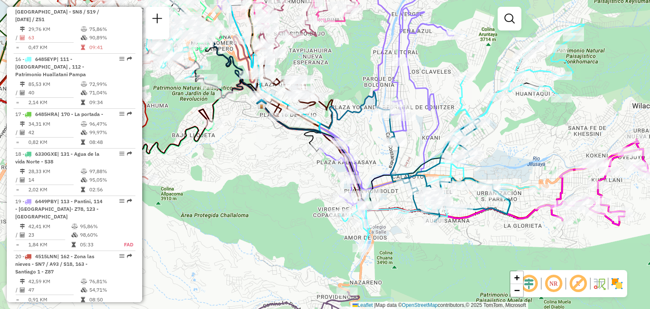
click at [472, 202] on div "Janela de atendimento Grade de atendimento Capacidade Transportadoras Veículos …" at bounding box center [325, 154] width 650 height 309
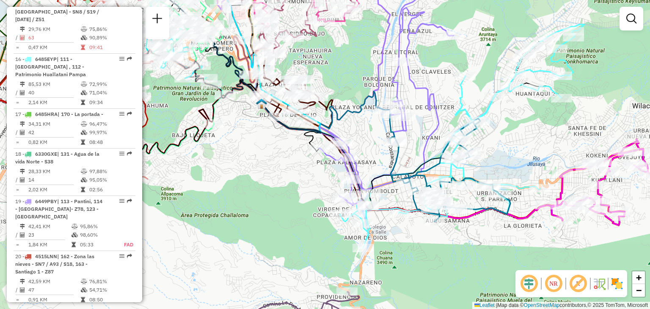
click at [472, 202] on div "Janela de atendimento Grade de atendimento Capacidade Transportadoras Veículos …" at bounding box center [325, 154] width 650 height 309
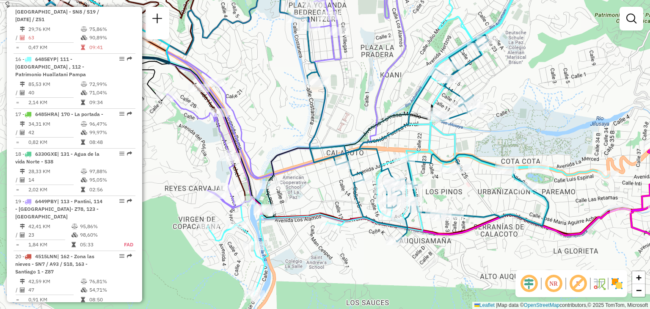
click at [447, 198] on div "Janela de atendimento Grade de atendimento Capacidade Transportadoras Veículos …" at bounding box center [325, 154] width 650 height 309
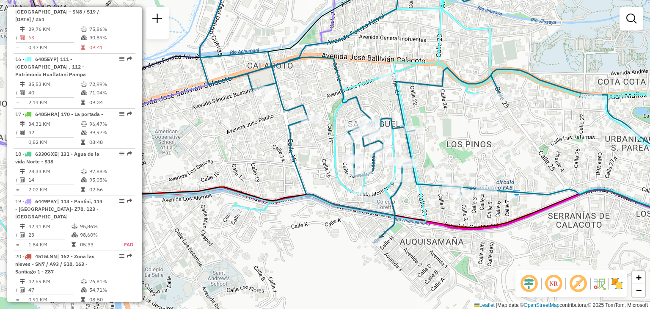
drag, startPoint x: 430, startPoint y: 203, endPoint x: 458, endPoint y: 160, distance: 51.8
click at [458, 160] on div "Janela de atendimento Grade de atendimento Capacidade Transportadoras Veículos …" at bounding box center [325, 154] width 650 height 309
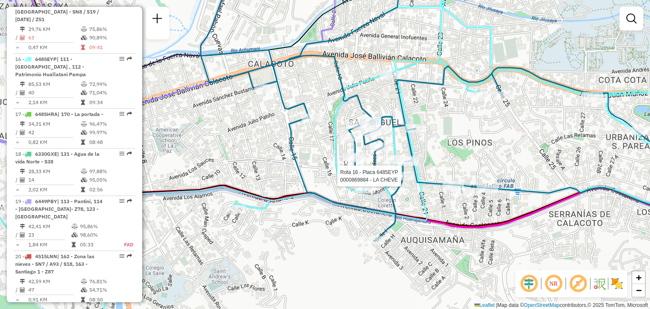
select select "**********"
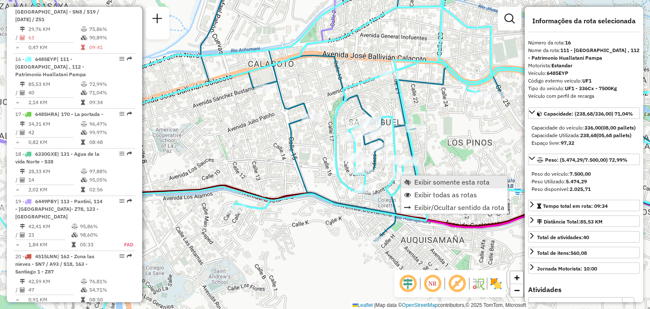
click at [439, 185] on span "Exibir somente esta rota" at bounding box center [452, 182] width 75 height 7
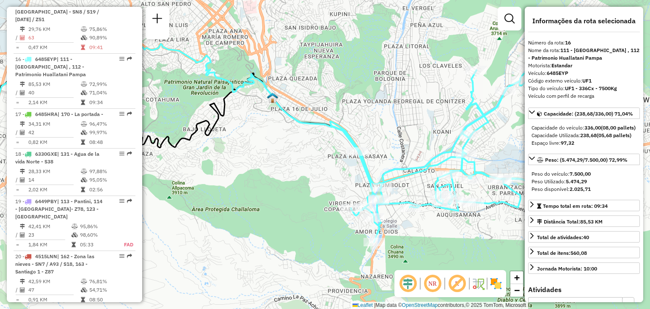
drag, startPoint x: 439, startPoint y: 188, endPoint x: 384, endPoint y: 148, distance: 67.8
click at [384, 148] on icon at bounding box center [463, 131] width 265 height 224
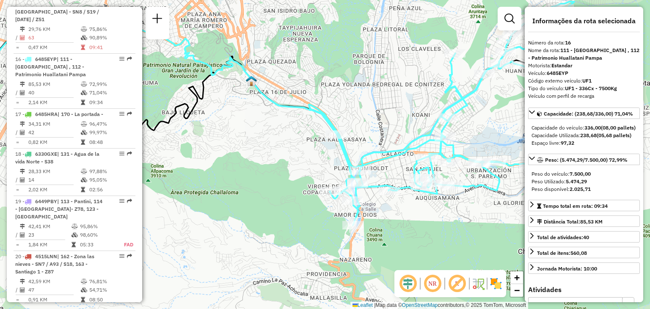
click at [393, 170] on div "Janela de atendimento Grade de atendimento Capacidade Transportadoras Veículos …" at bounding box center [325, 154] width 650 height 309
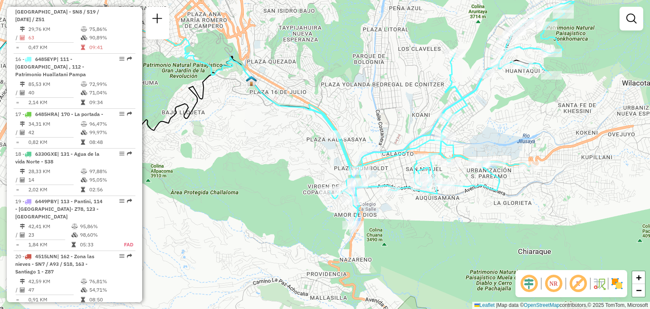
click at [393, 170] on div "Janela de atendimento Grade de atendimento Capacidade Transportadoras Veículos …" at bounding box center [325, 154] width 650 height 309
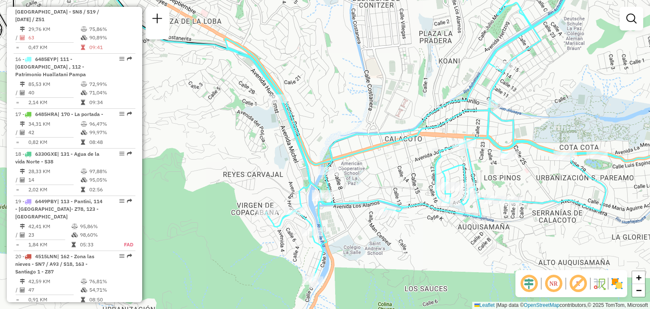
click at [494, 174] on div "Janela de atendimento Grade de atendimento Capacidade Transportadoras Veículos …" at bounding box center [325, 154] width 650 height 309
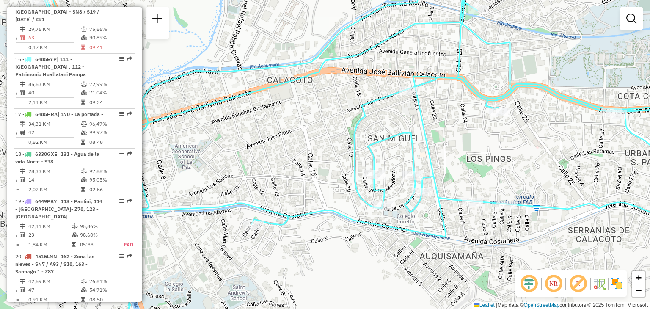
drag, startPoint x: 474, startPoint y: 194, endPoint x: 451, endPoint y: 171, distance: 32.6
click at [451, 171] on div "Janela de atendimento Grade de atendimento Capacidade Transportadoras Veículos …" at bounding box center [325, 154] width 650 height 309
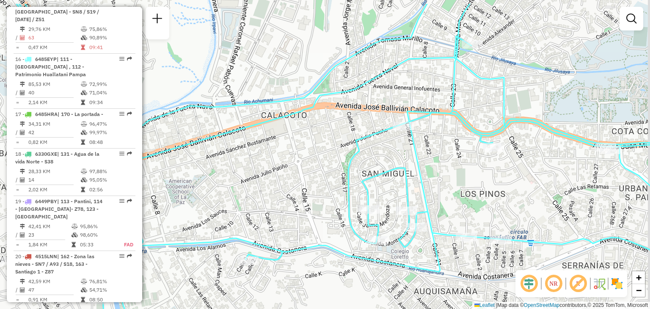
drag, startPoint x: 439, startPoint y: 117, endPoint x: 427, endPoint y: 185, distance: 68.4
click at [427, 185] on div "Janela de atendimento Grade de atendimento Capacidade Transportadoras Veículos …" at bounding box center [325, 154] width 650 height 309
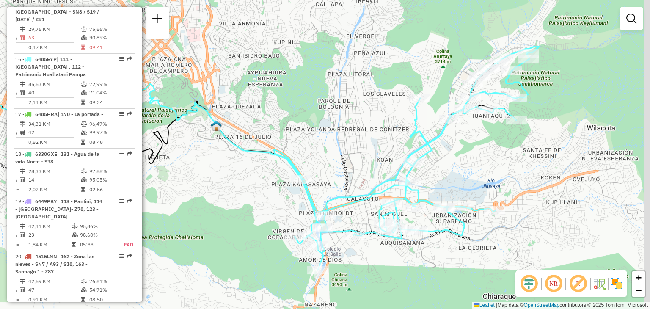
drag, startPoint x: 486, startPoint y: 126, endPoint x: 454, endPoint y: 155, distance: 42.9
click at [454, 155] on div "Janela de atendimento Grade de atendimento Capacidade Transportadoras Veículos …" at bounding box center [325, 154] width 650 height 309
